Goal: Use online tool/utility: Utilize a website feature to perform a specific function

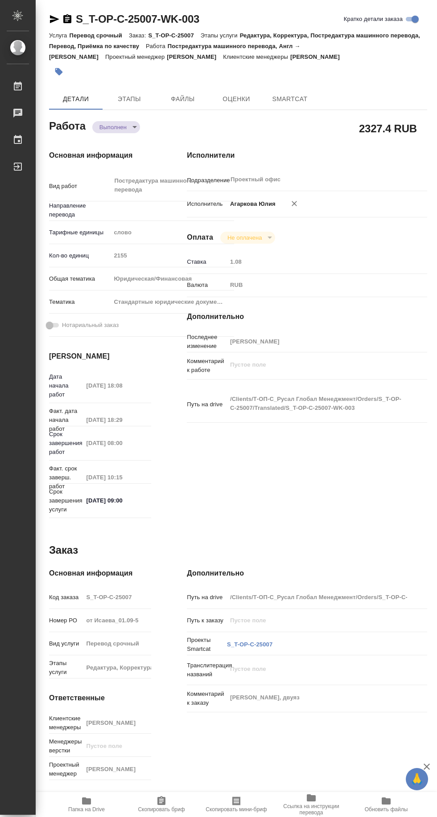
type textarea "x"
type input "англ-рус"
type textarea "x"
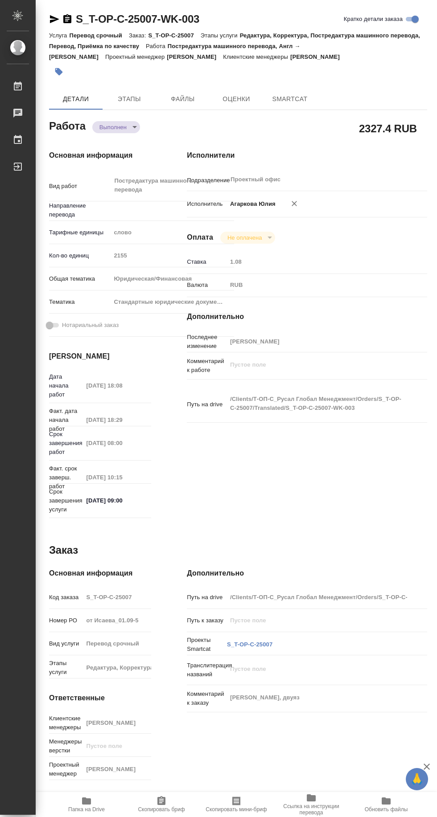
type textarea "x"
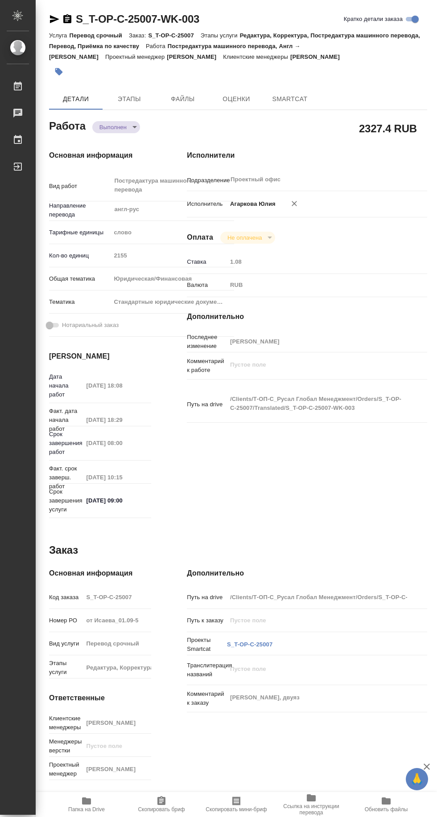
type textarea "x"
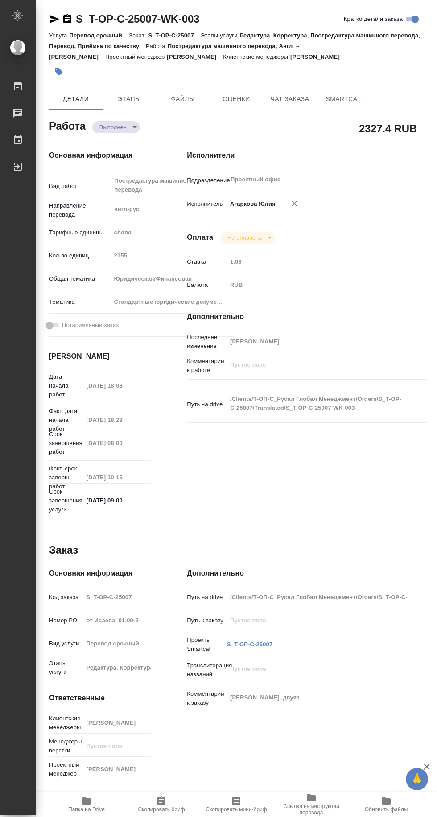
type textarea "x"
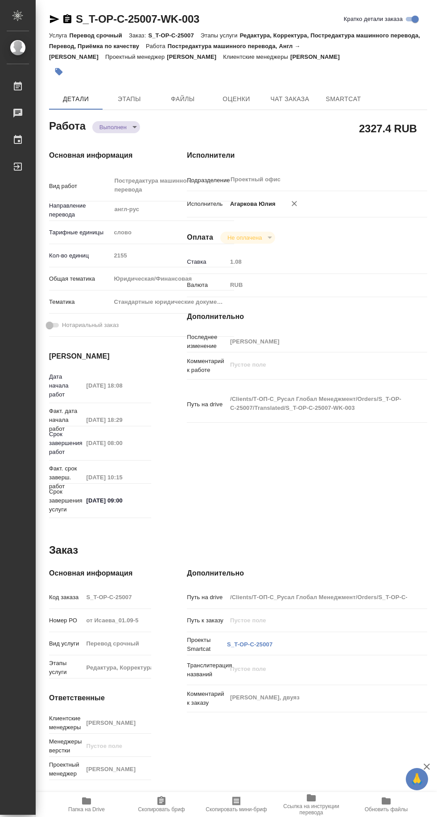
type textarea "x"
click at [346, 98] on span "SmartCat" at bounding box center [343, 99] width 43 height 11
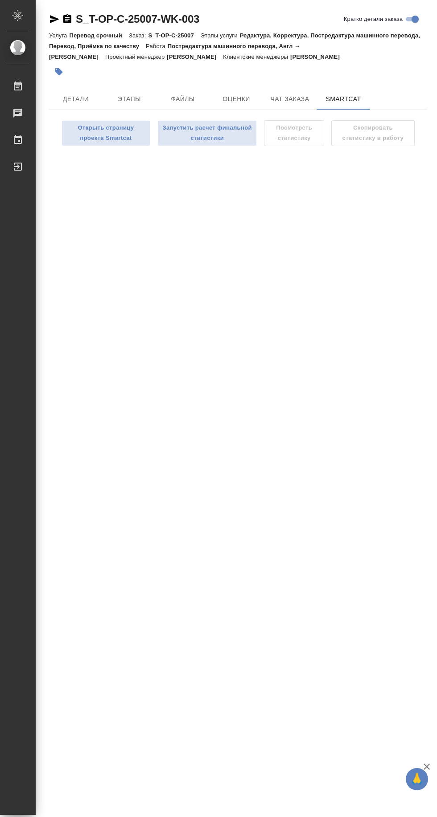
click at [225, 134] on span "Запустить расчет финальной статистики" at bounding box center [207, 133] width 90 height 20
